Goal: Task Accomplishment & Management: Use online tool/utility

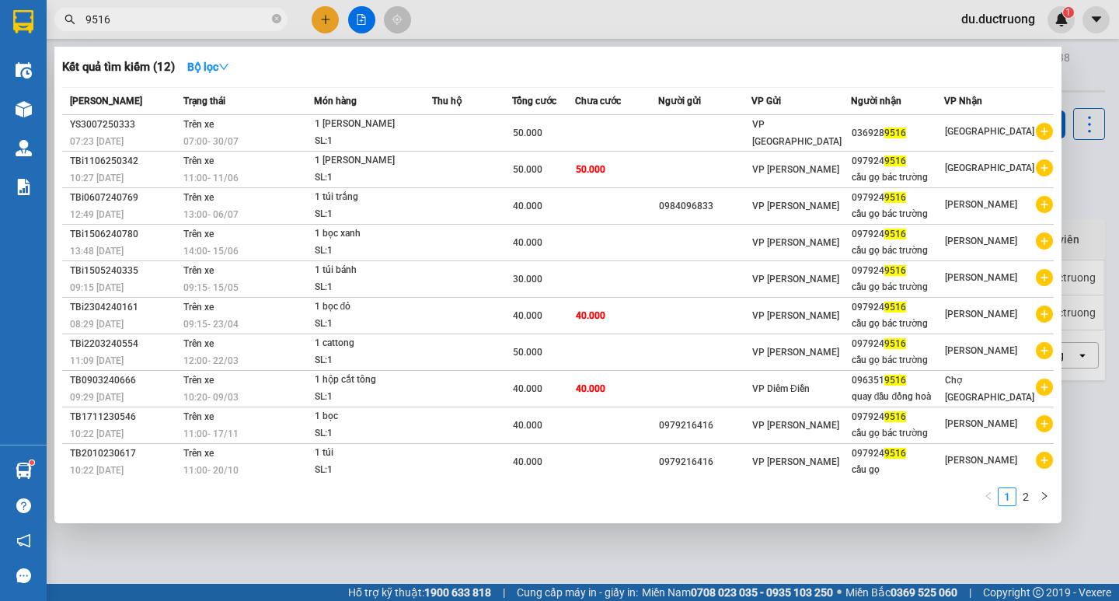
scroll to position [3, 0]
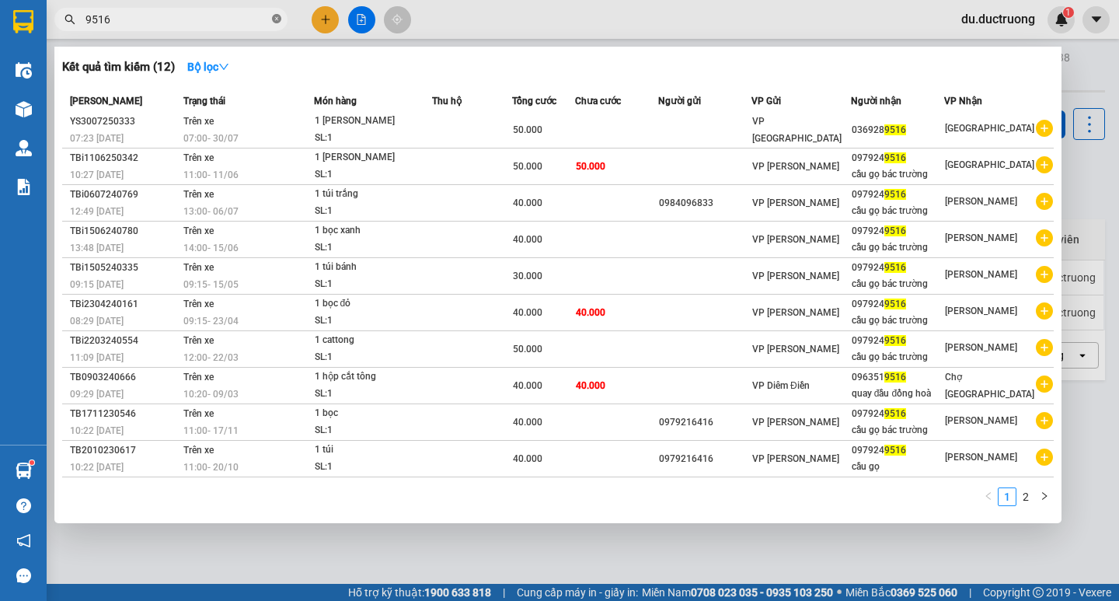
click at [272, 16] on icon "close-circle" at bounding box center [276, 18] width 9 height 9
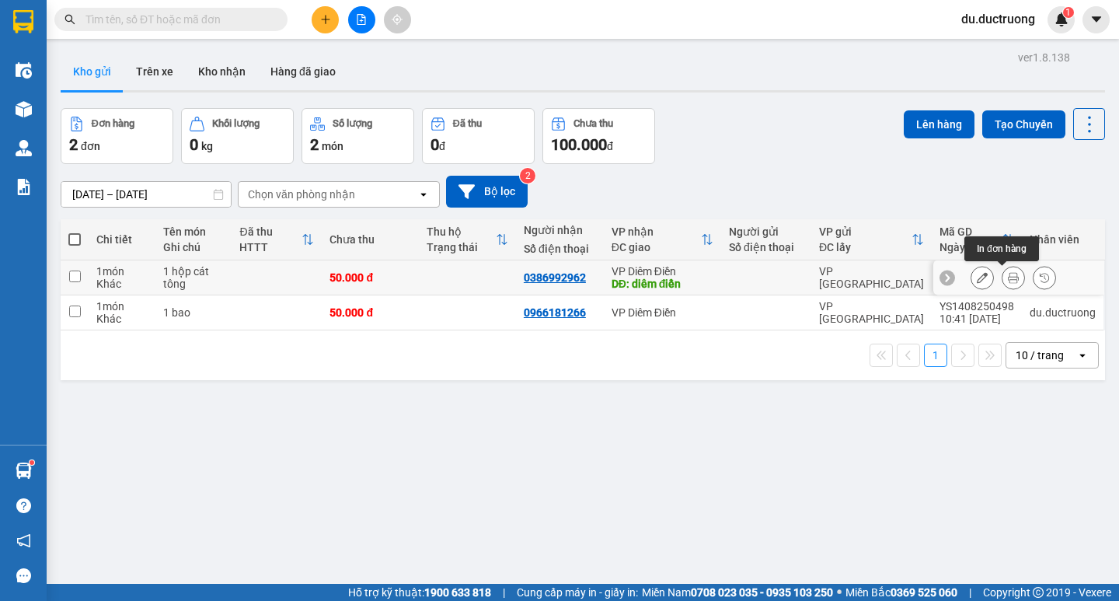
click at [1008, 275] on icon at bounding box center [1013, 277] width 11 height 11
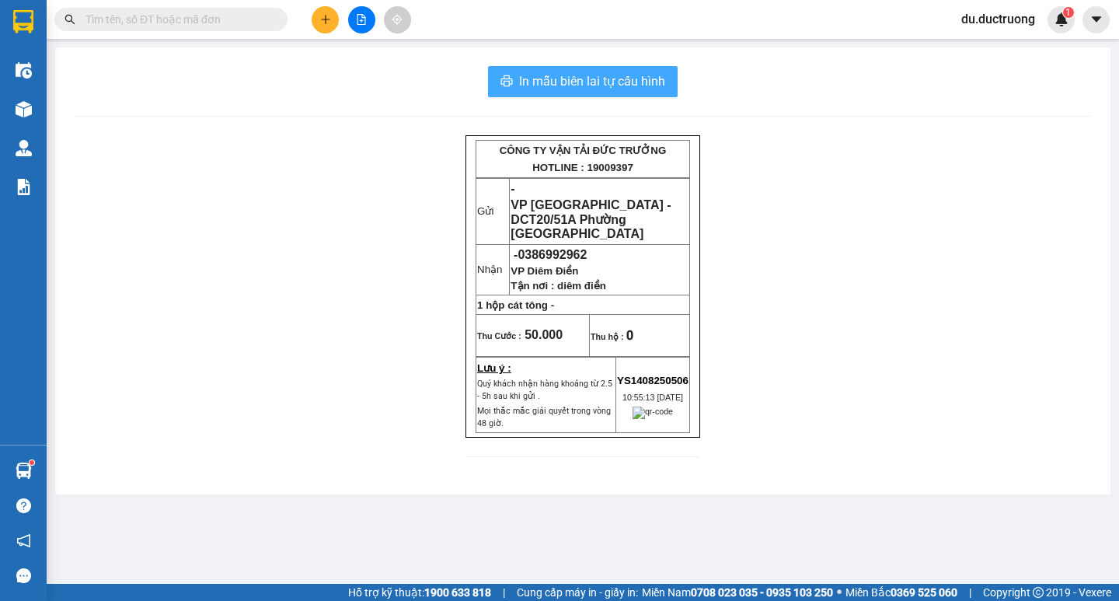
drag, startPoint x: 539, startPoint y: 81, endPoint x: 617, endPoint y: 138, distance: 96.7
click at [538, 83] on span "In mẫu biên lai tự cấu hình" at bounding box center [592, 80] width 146 height 19
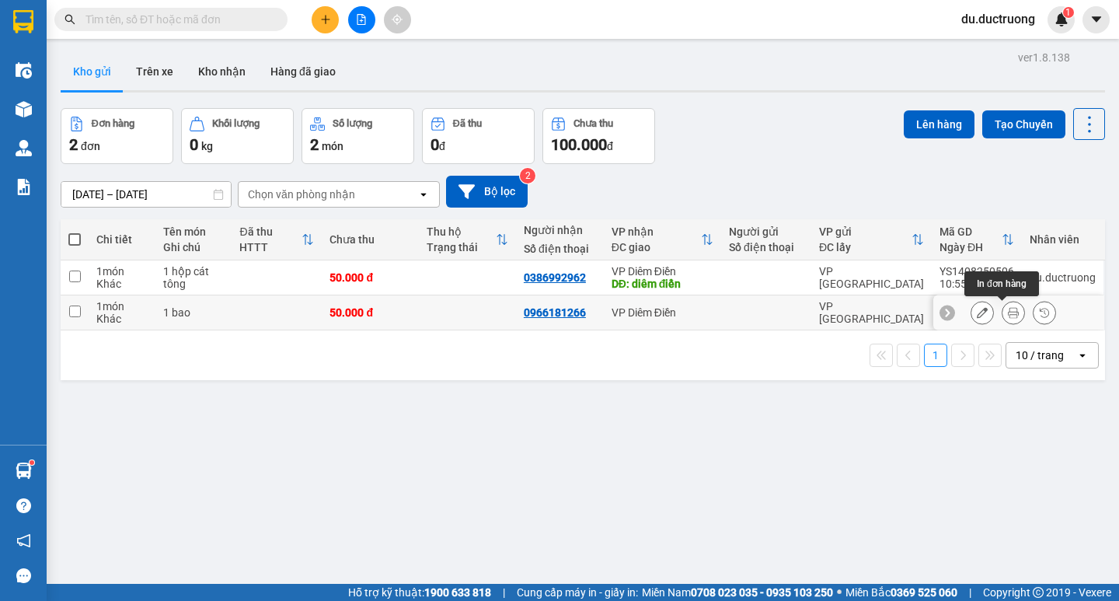
click at [1008, 309] on icon at bounding box center [1013, 312] width 11 height 11
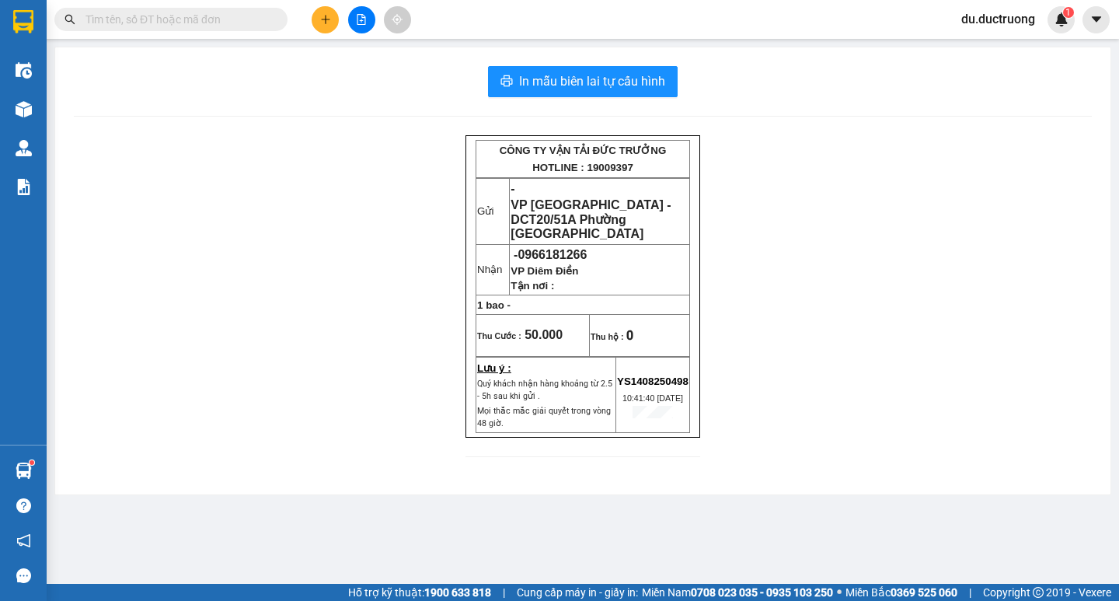
click at [611, 65] on div "In mẫu biên lai tự cấu hình CÔNG TY VẬN TẢI ĐỨC TRƯỞNG HOTLINE : 19009397 Gửi -…" at bounding box center [582, 270] width 1055 height 447
click at [545, 81] on span "In mẫu biên lai tự cấu hình" at bounding box center [592, 80] width 146 height 19
